Goal: Task Accomplishment & Management: Manage account settings

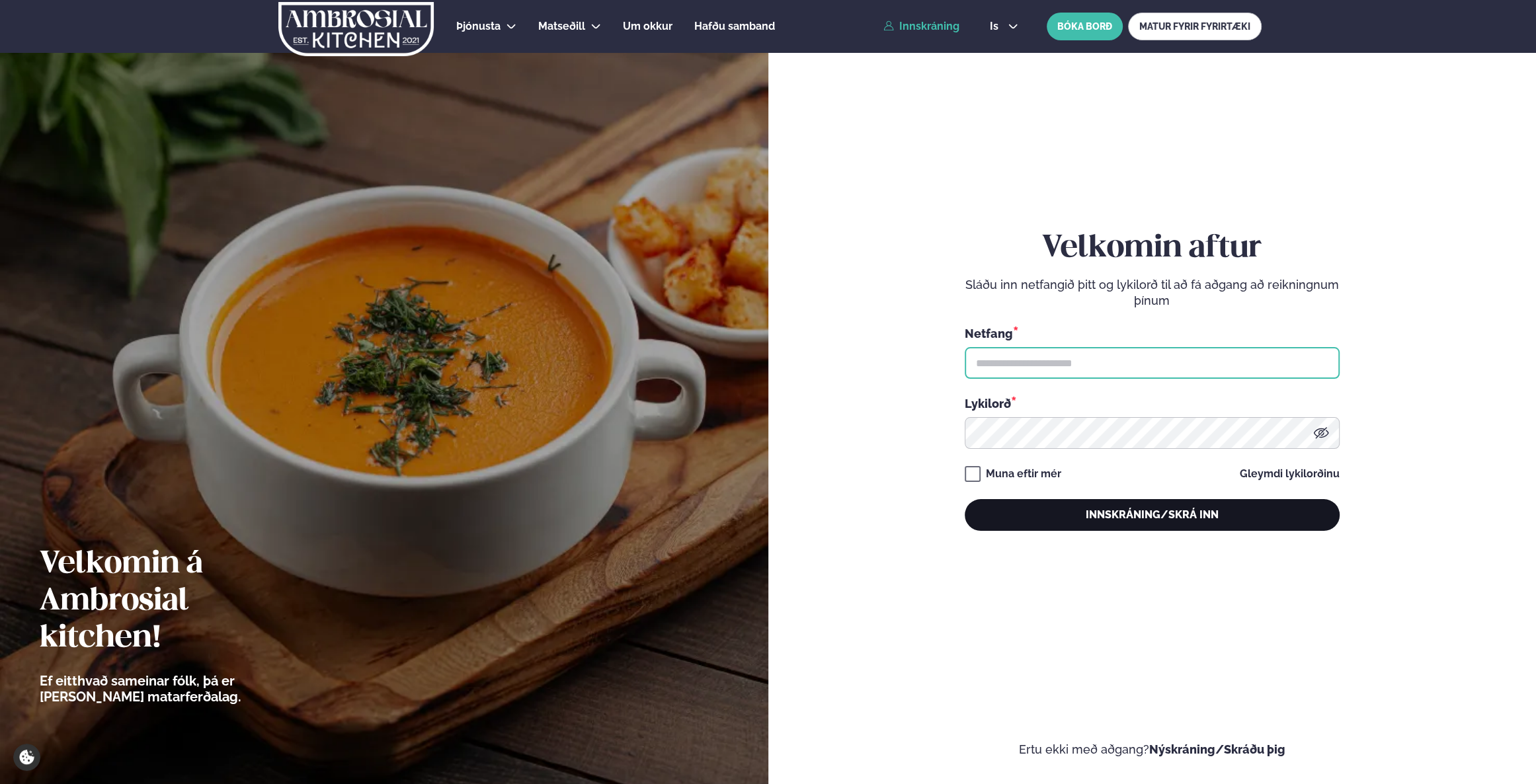
type input "**********"
click at [1078, 504] on button "Innskráning/Skrá inn" at bounding box center [1152, 515] width 375 height 32
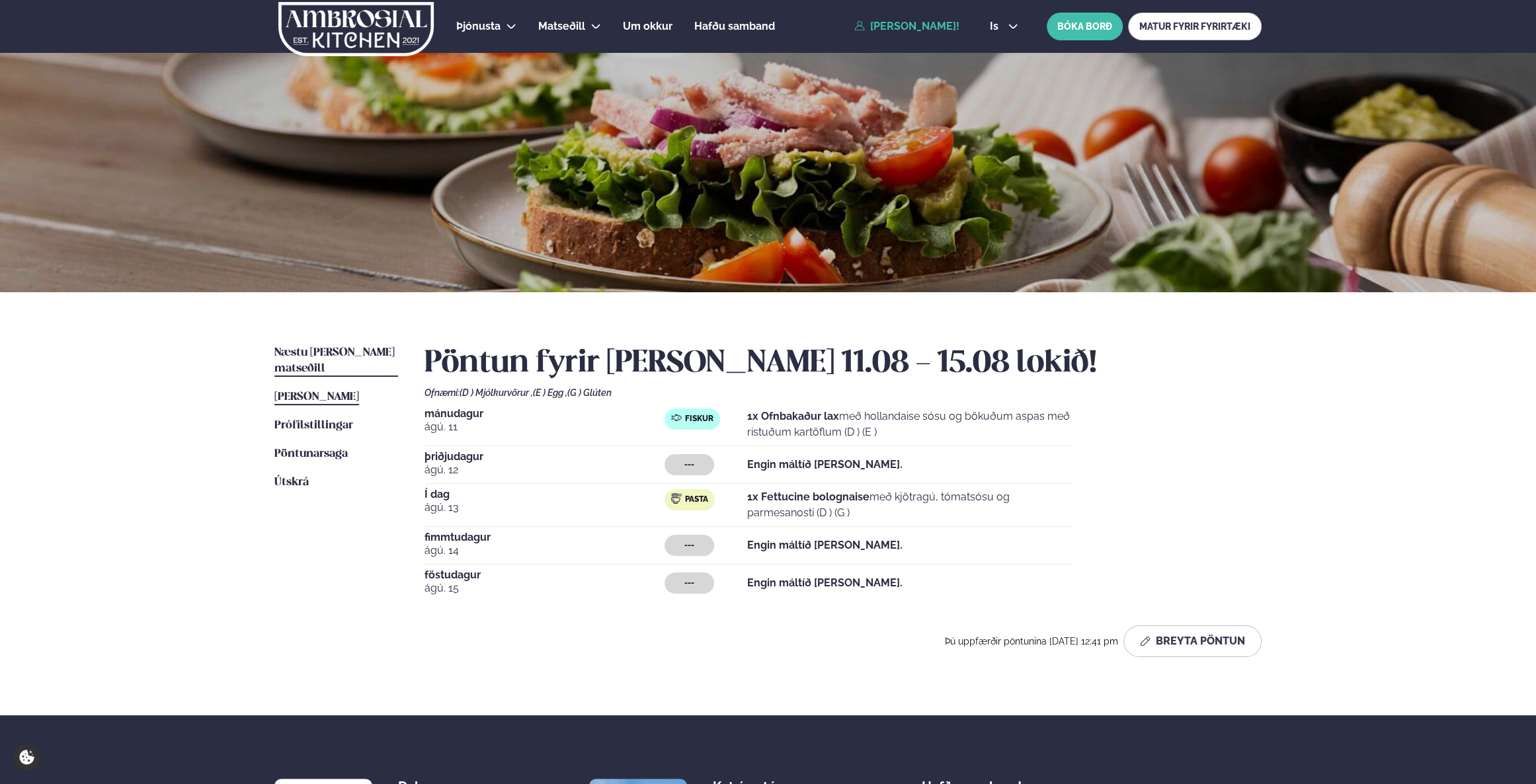
click at [322, 358] on link "Næstu viku matseðill Næsta vika" at bounding box center [336, 360] width 124 height 32
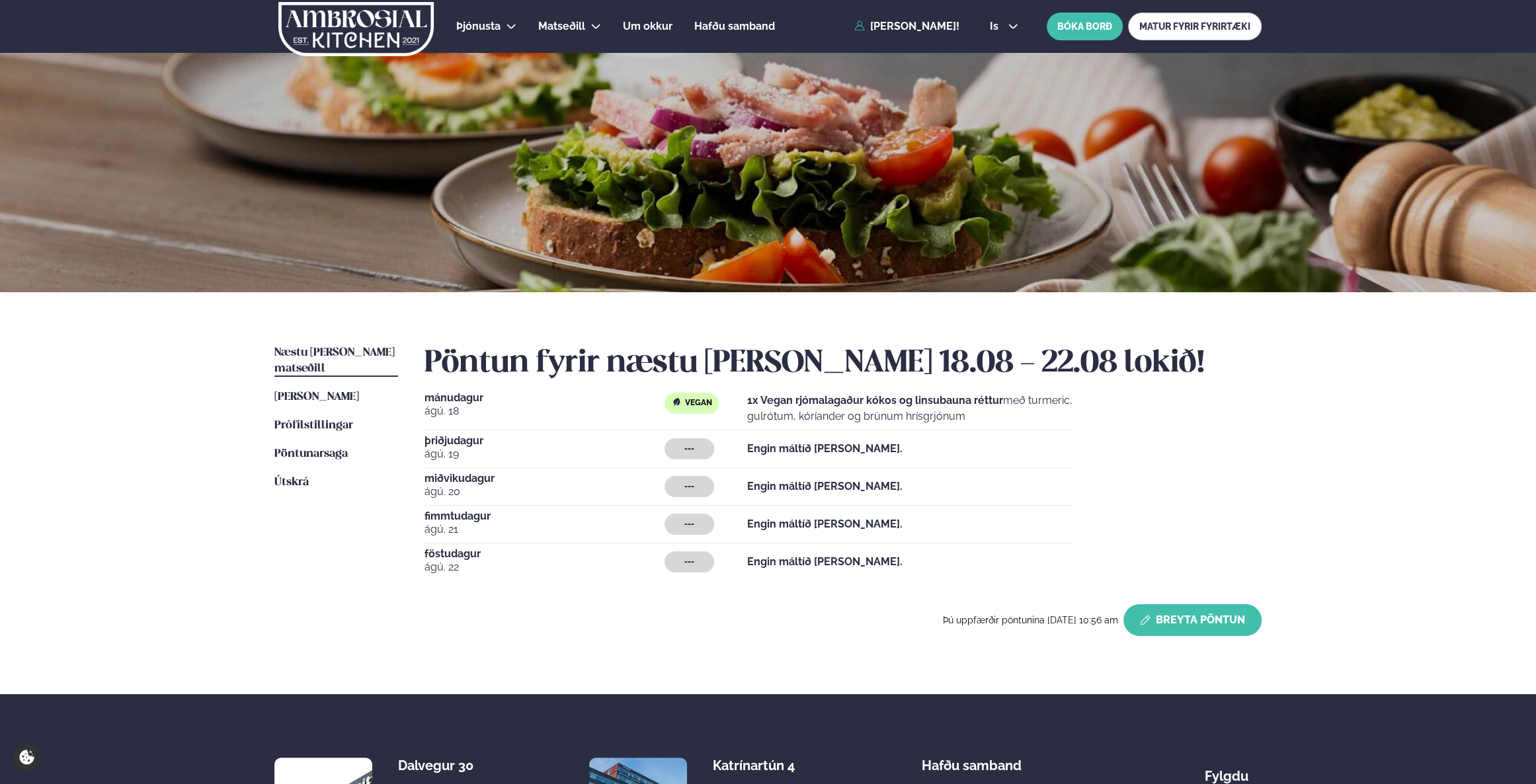
click at [1188, 614] on button "Breyta Pöntun" at bounding box center [1192, 620] width 138 height 32
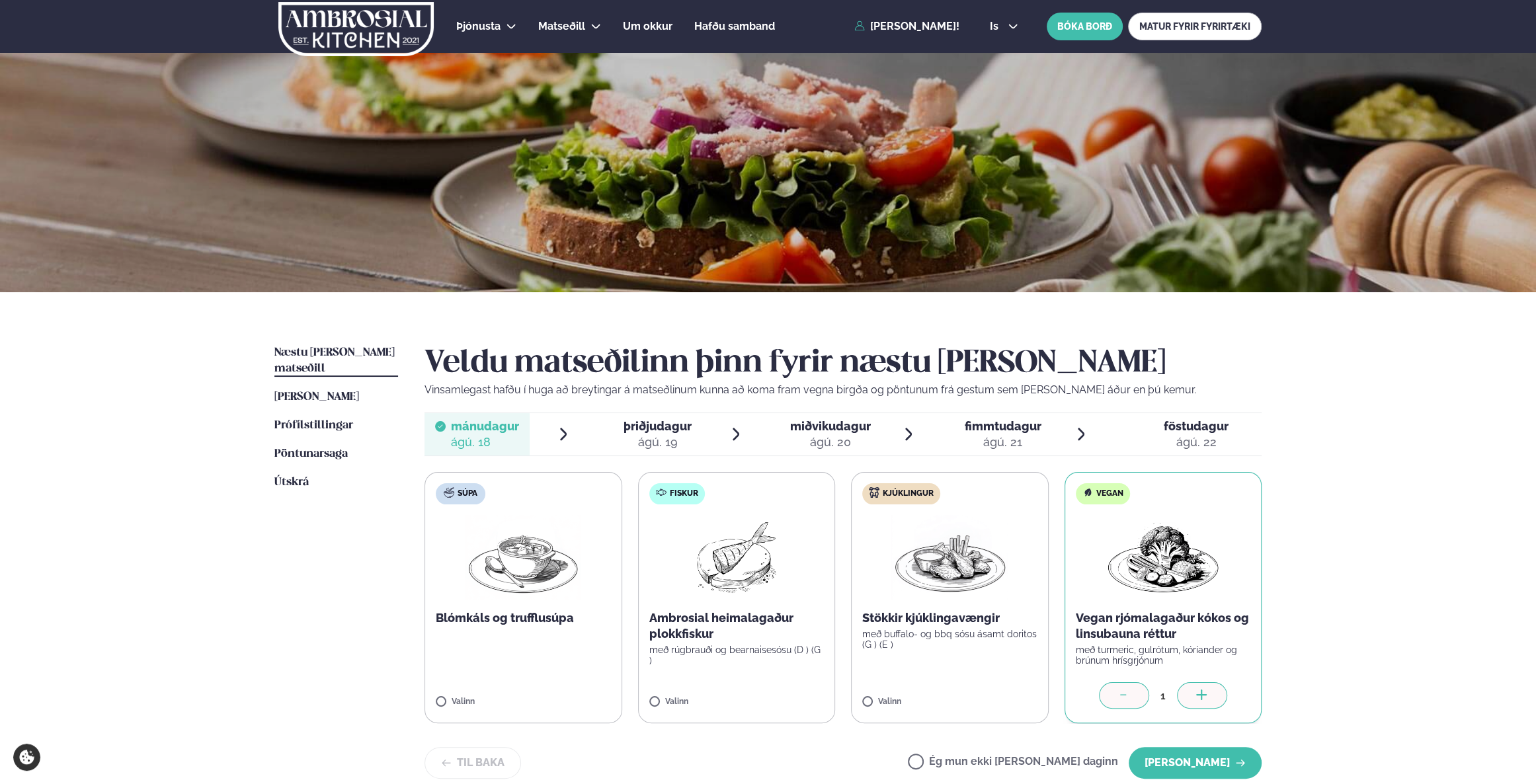
click at [837, 419] on span "miðvikudagur" at bounding box center [830, 426] width 81 height 14
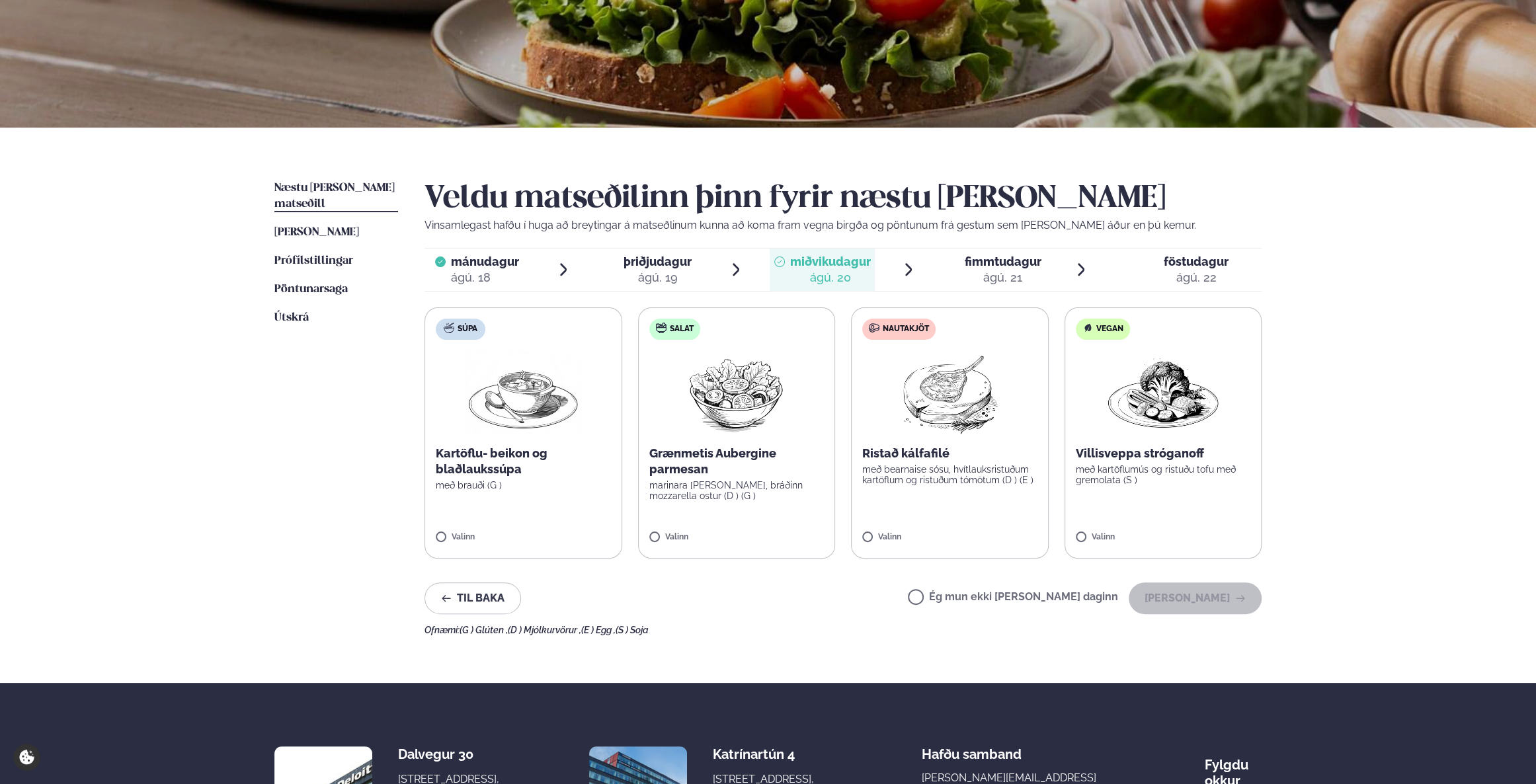
scroll to position [180, 0]
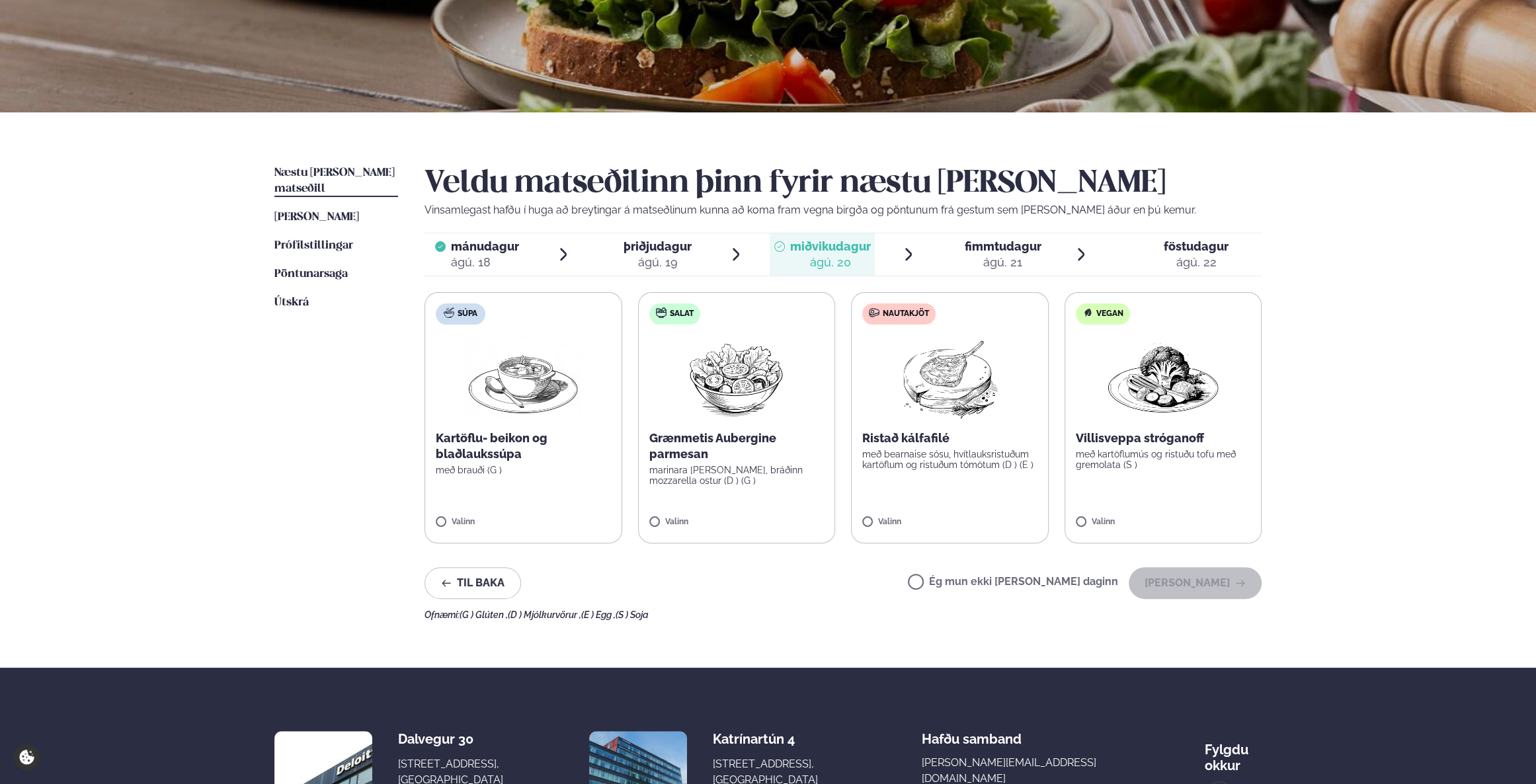
click at [955, 415] on img at bounding box center [949, 377] width 117 height 85
click at [1194, 576] on button "Halda áfram" at bounding box center [1195, 582] width 133 height 32
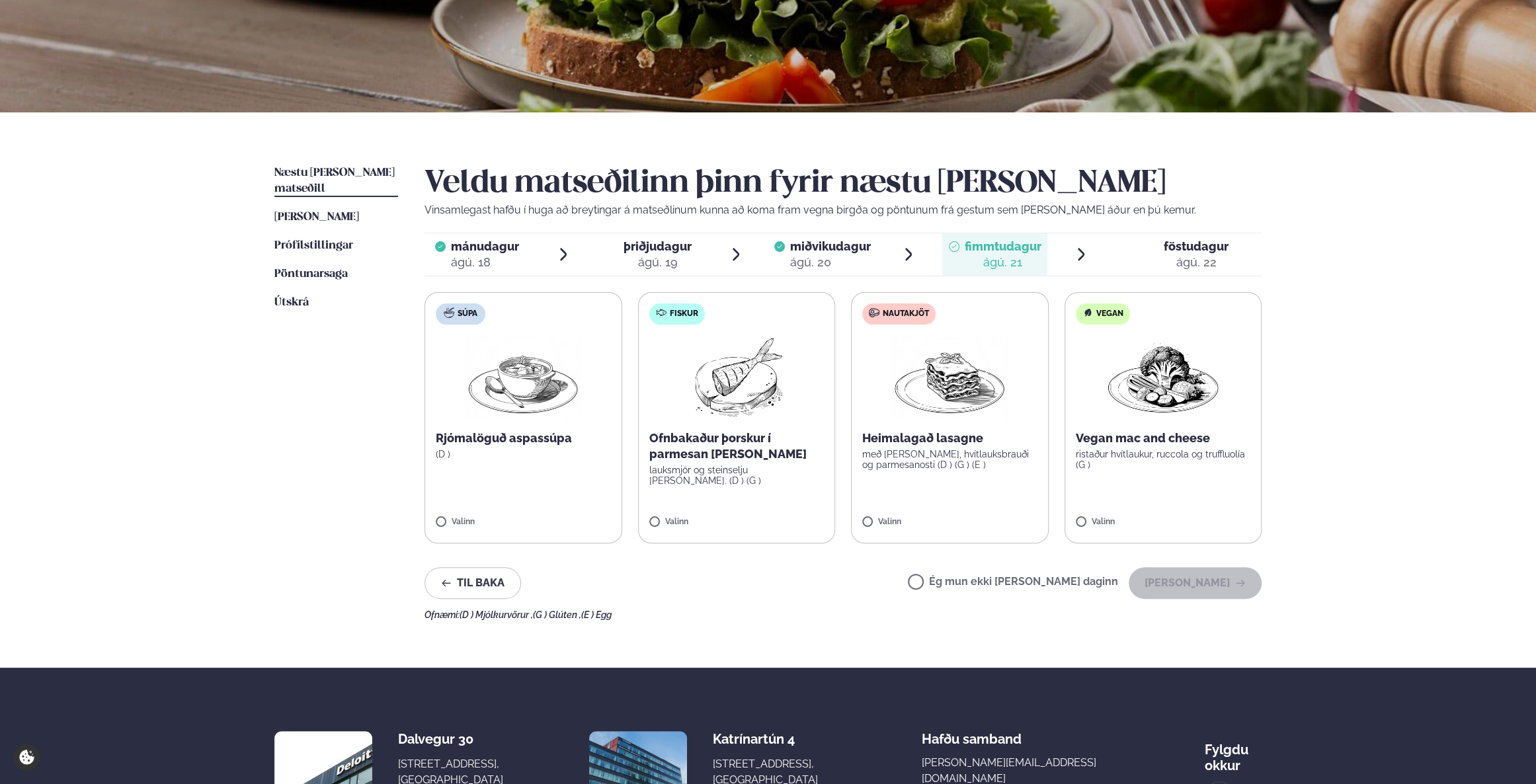
click at [849, 246] on span "miðvikudagur" at bounding box center [830, 246] width 81 height 14
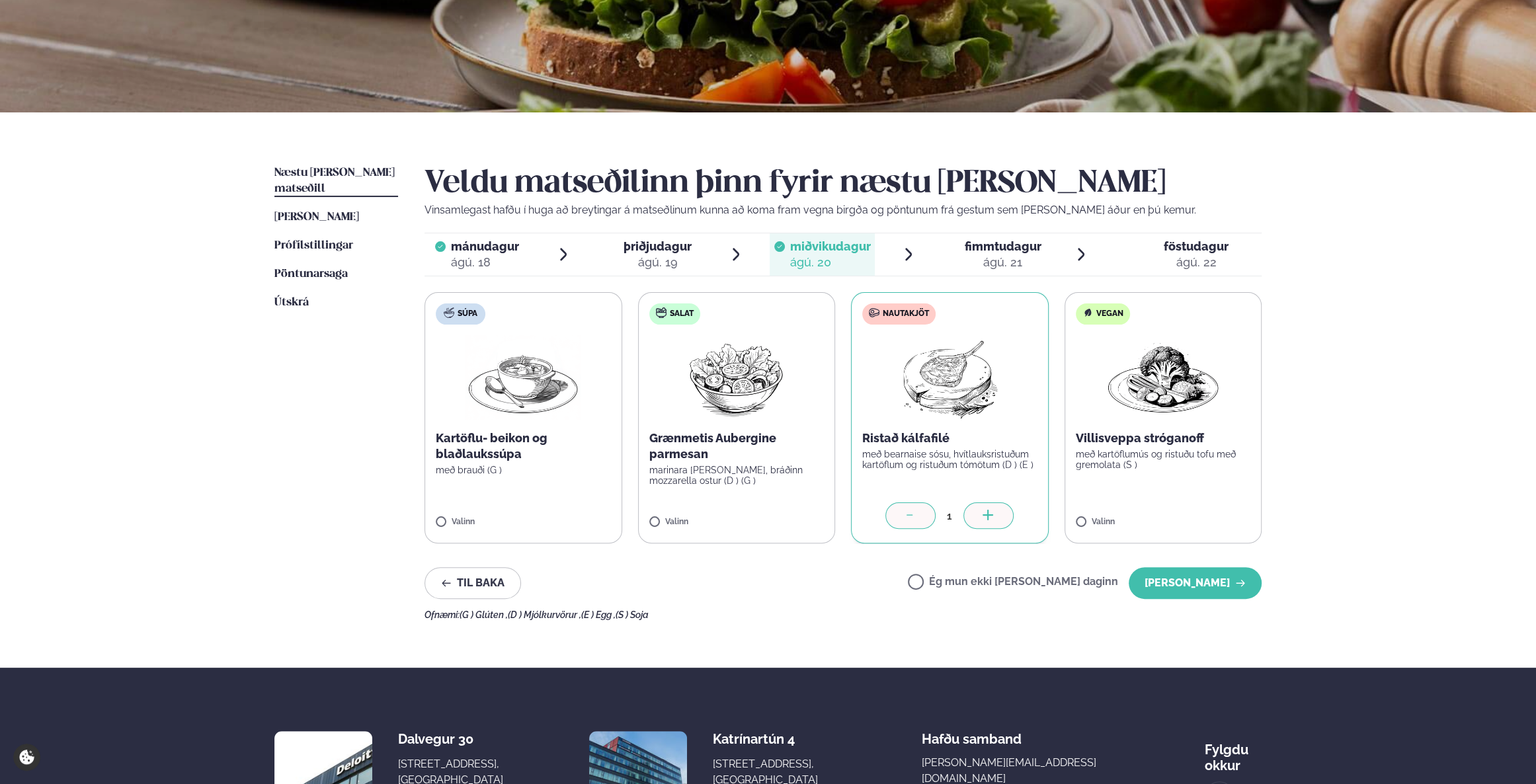
click at [648, 246] on span "þriðjudagur" at bounding box center [657, 246] width 68 height 14
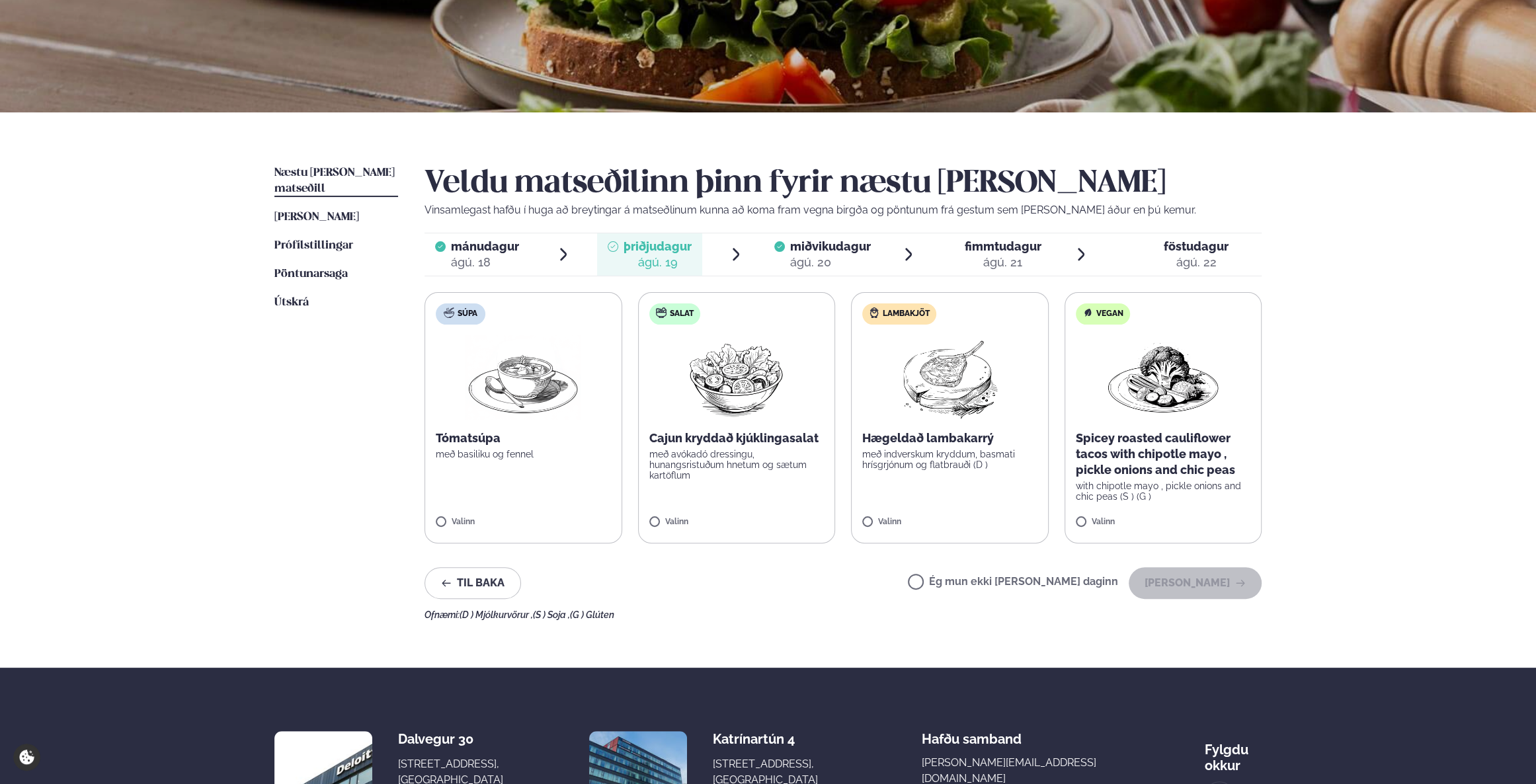
click at [805, 253] on span "miðvikudagur" at bounding box center [830, 246] width 81 height 14
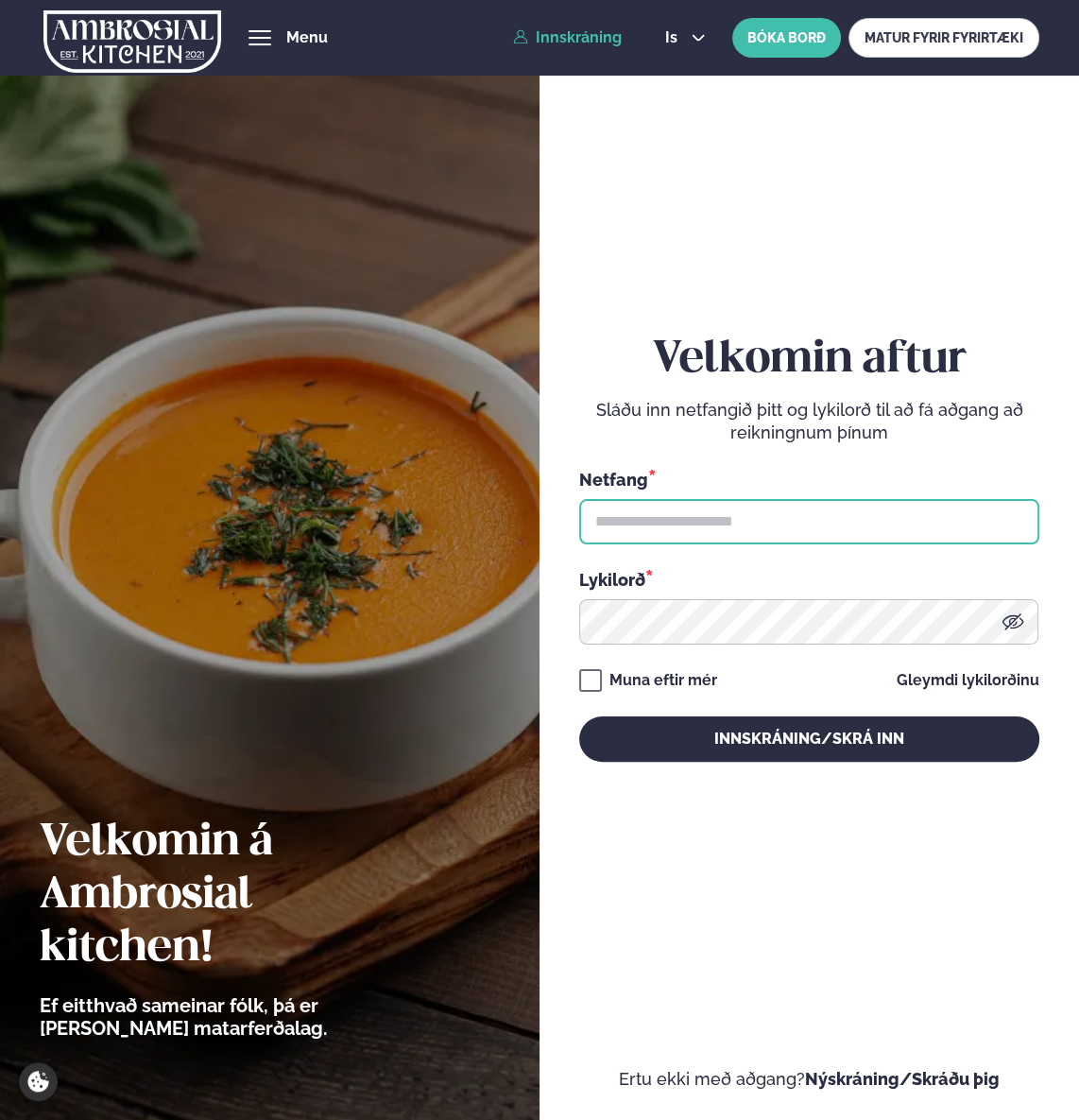
type input "**********"
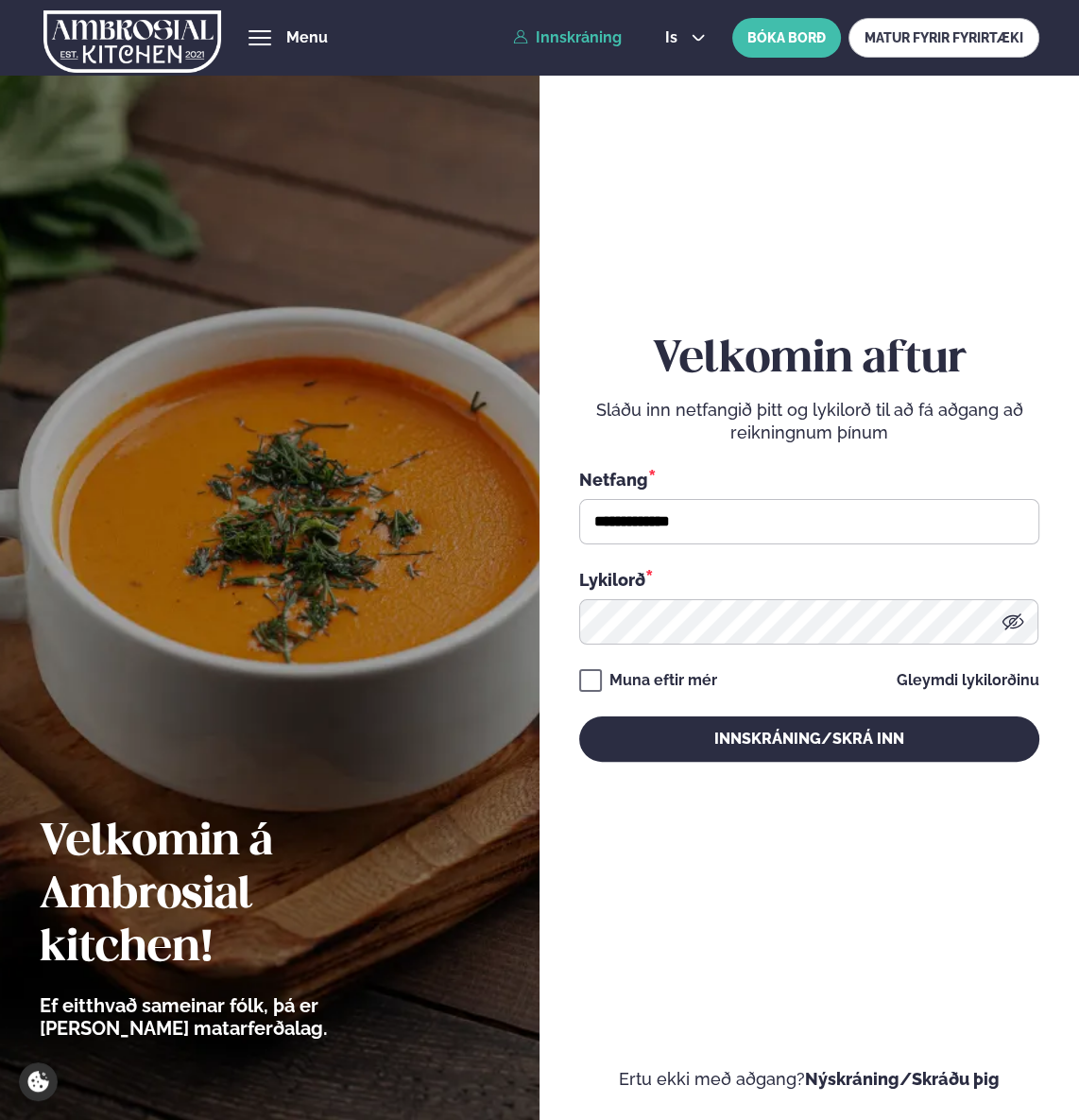
click at [803, 767] on div "**********" at bounding box center [809, 547] width 460 height 1010
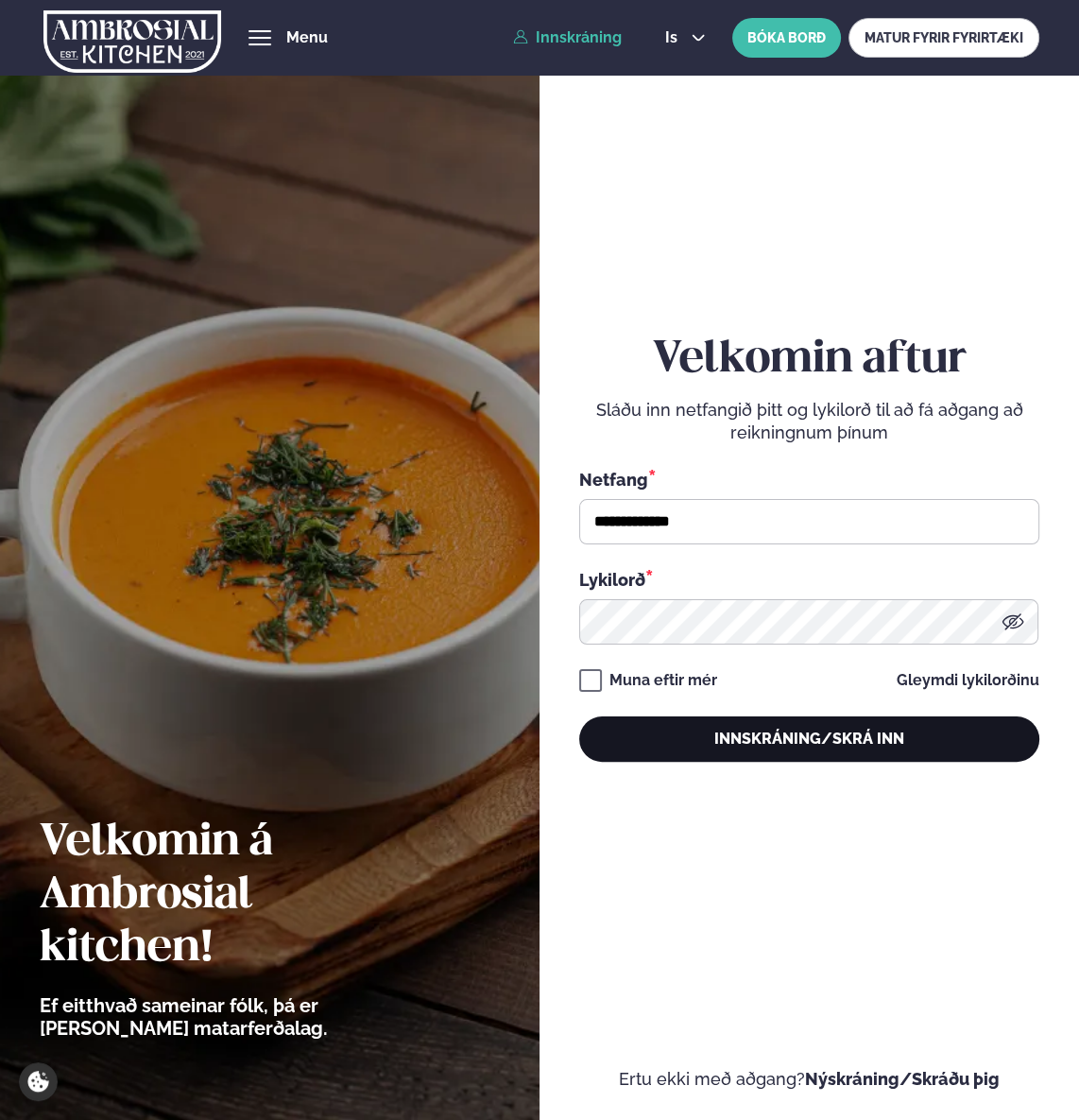
click at [803, 737] on button "Innskráning/Skrá inn" at bounding box center [809, 739] width 460 height 46
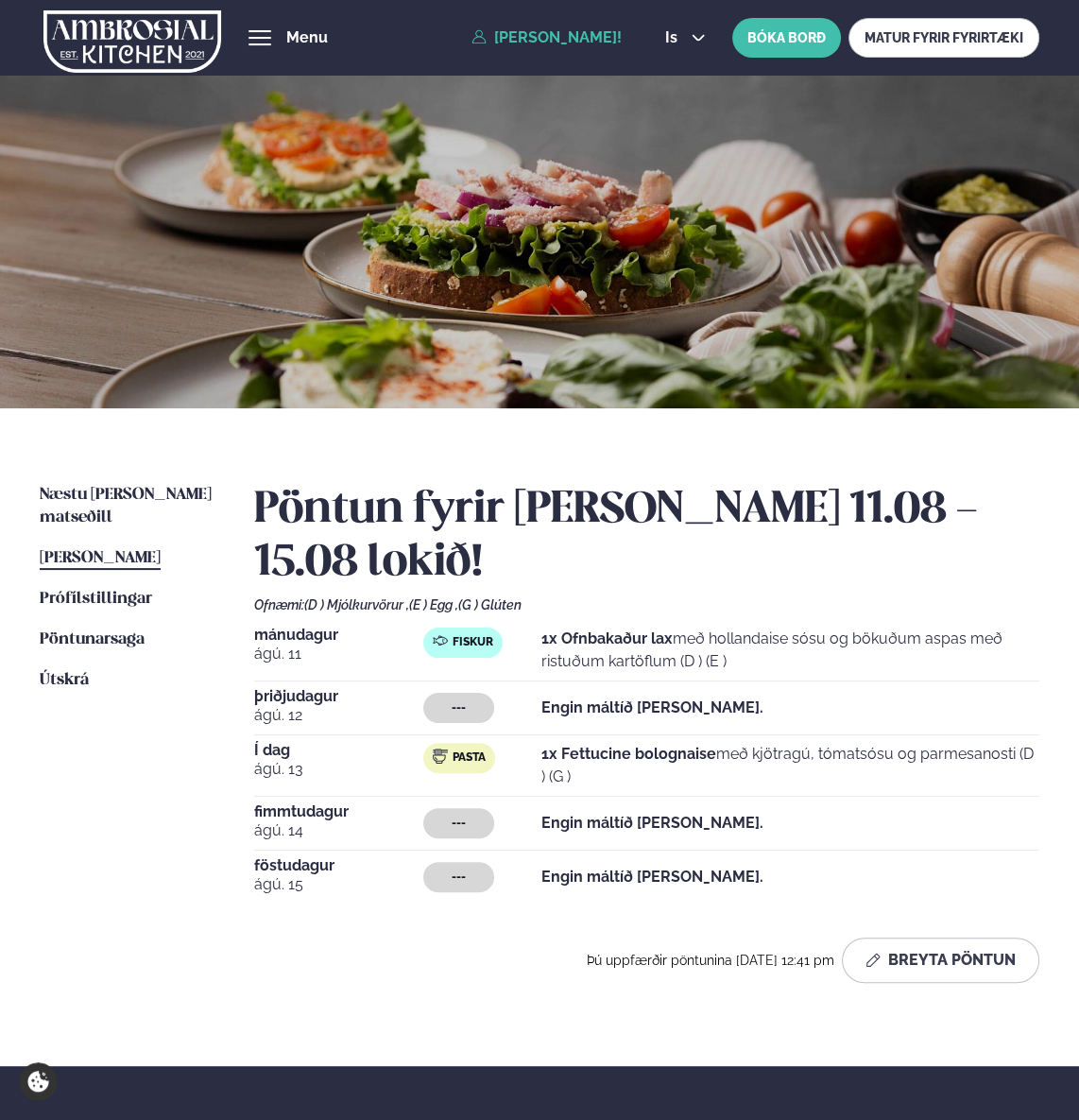
click at [589, 752] on strong "1x Fettucine bolognaise" at bounding box center [629, 753] width 175 height 17
click at [589, 751] on strong "1x Fettucine bolognaise" at bounding box center [629, 753] width 175 height 17
